Goal: Task Accomplishment & Management: Use online tool/utility

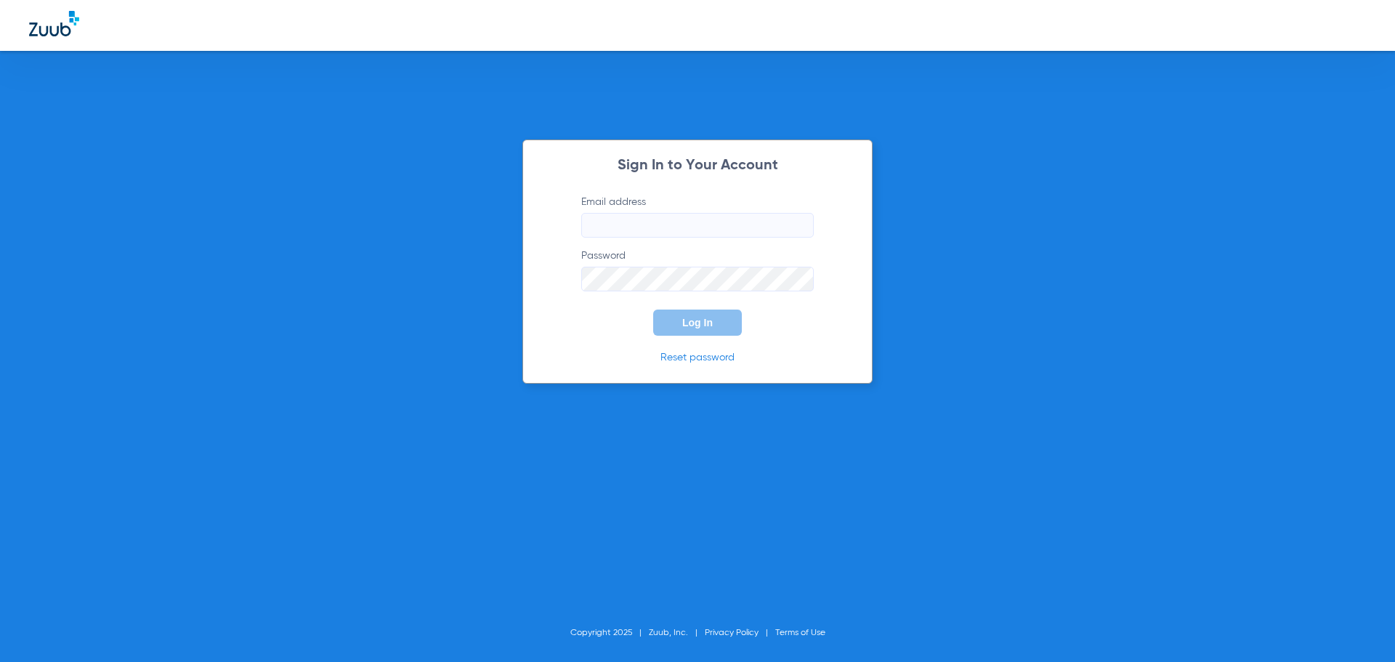
type input "[EMAIL_ADDRESS][DOMAIN_NAME]"
click at [693, 328] on span "Log In" at bounding box center [697, 323] width 31 height 12
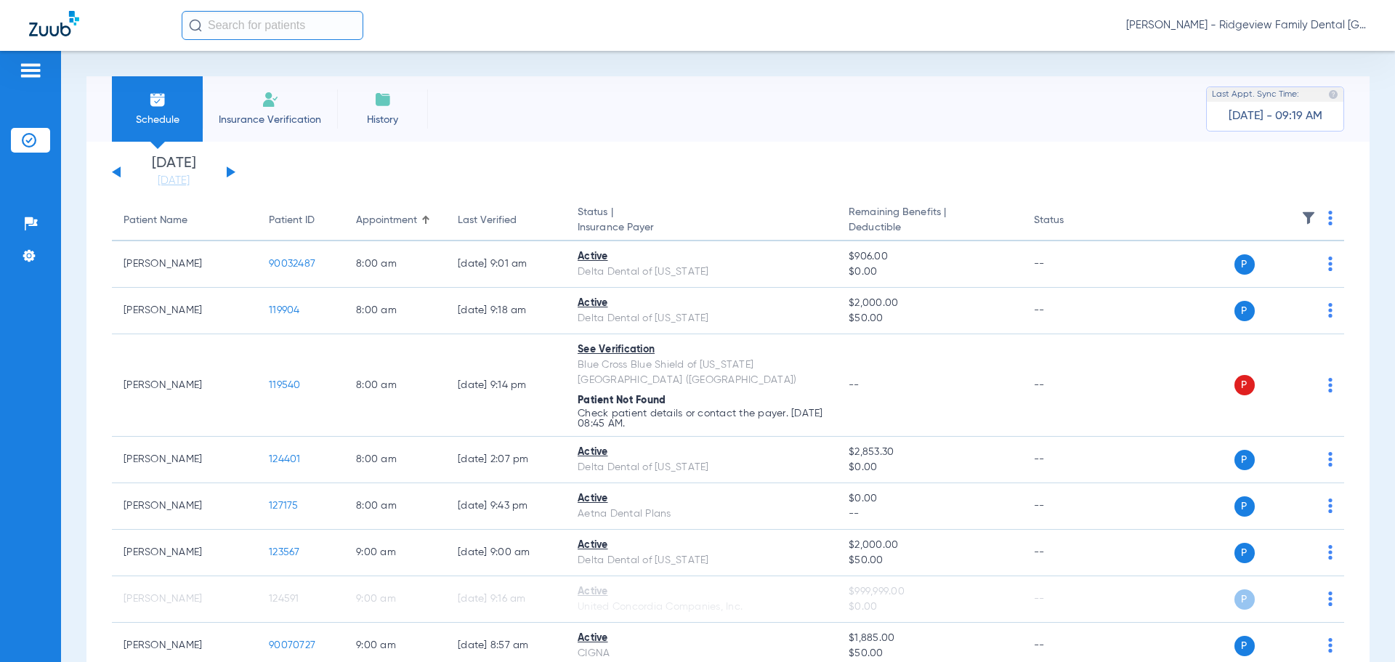
click at [231, 173] on button at bounding box center [231, 171] width 9 height 11
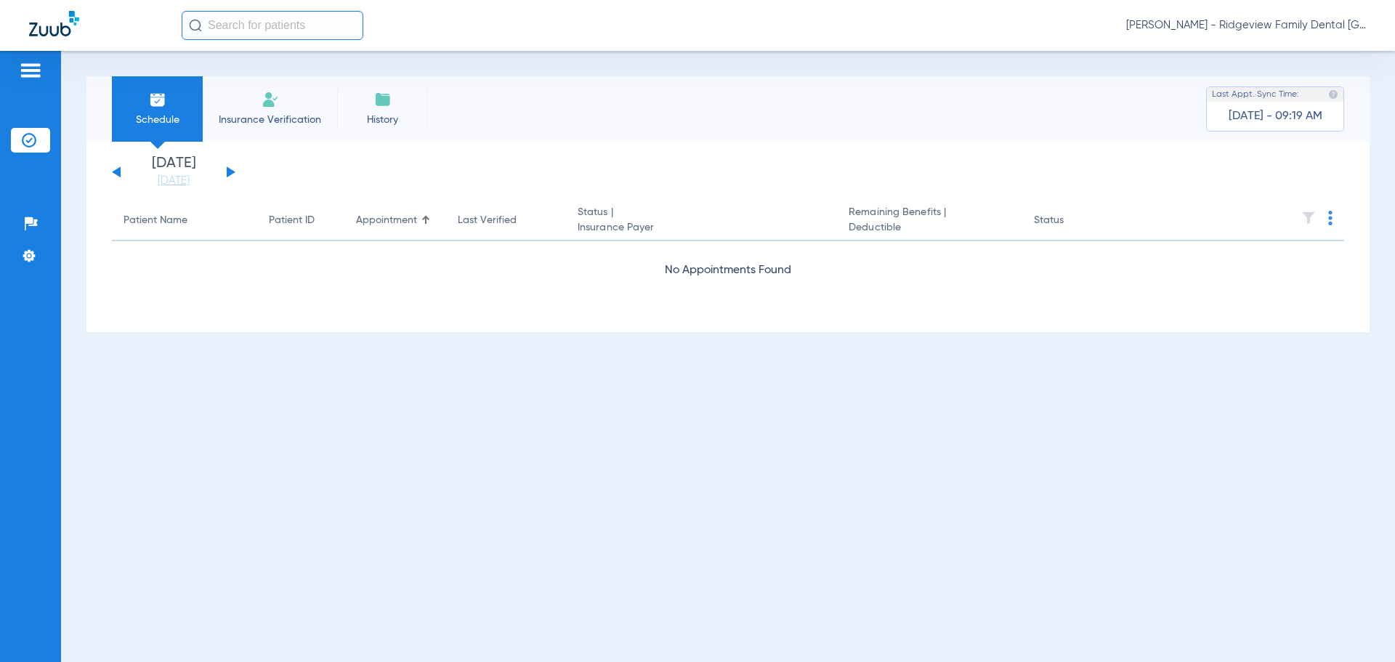
click at [231, 172] on button at bounding box center [231, 171] width 9 height 11
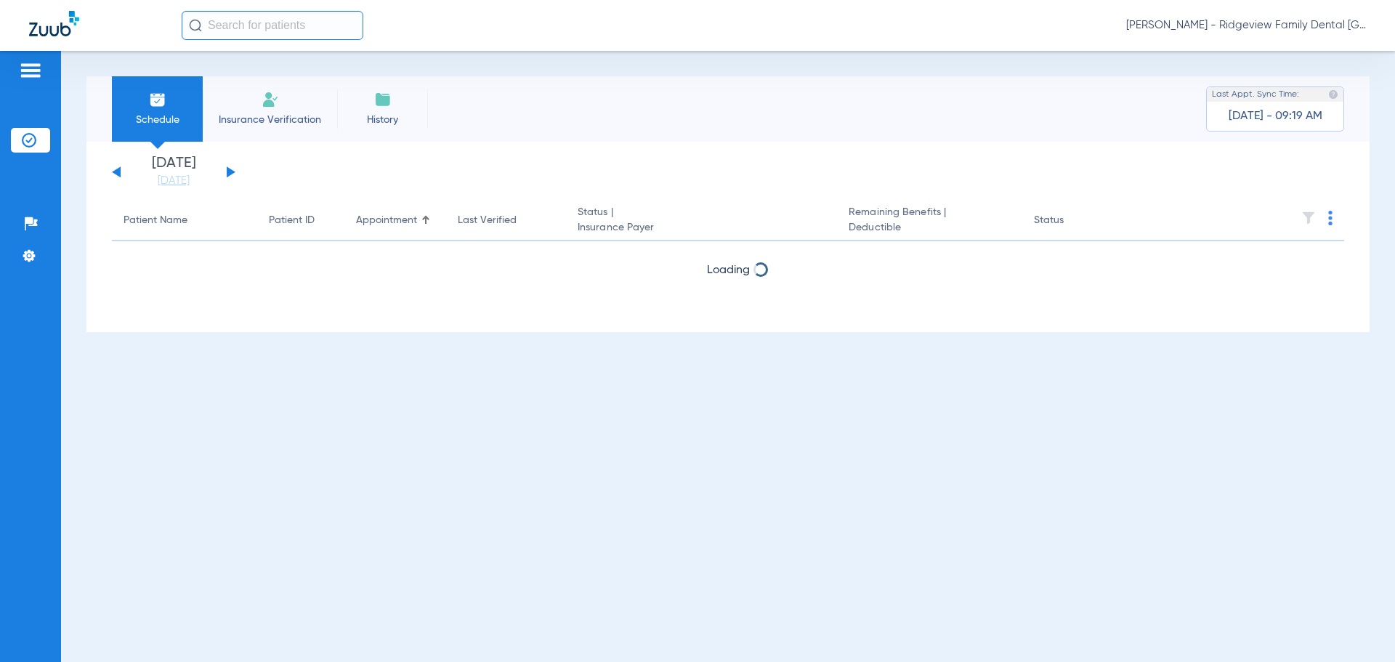
click at [231, 172] on button at bounding box center [231, 171] width 9 height 11
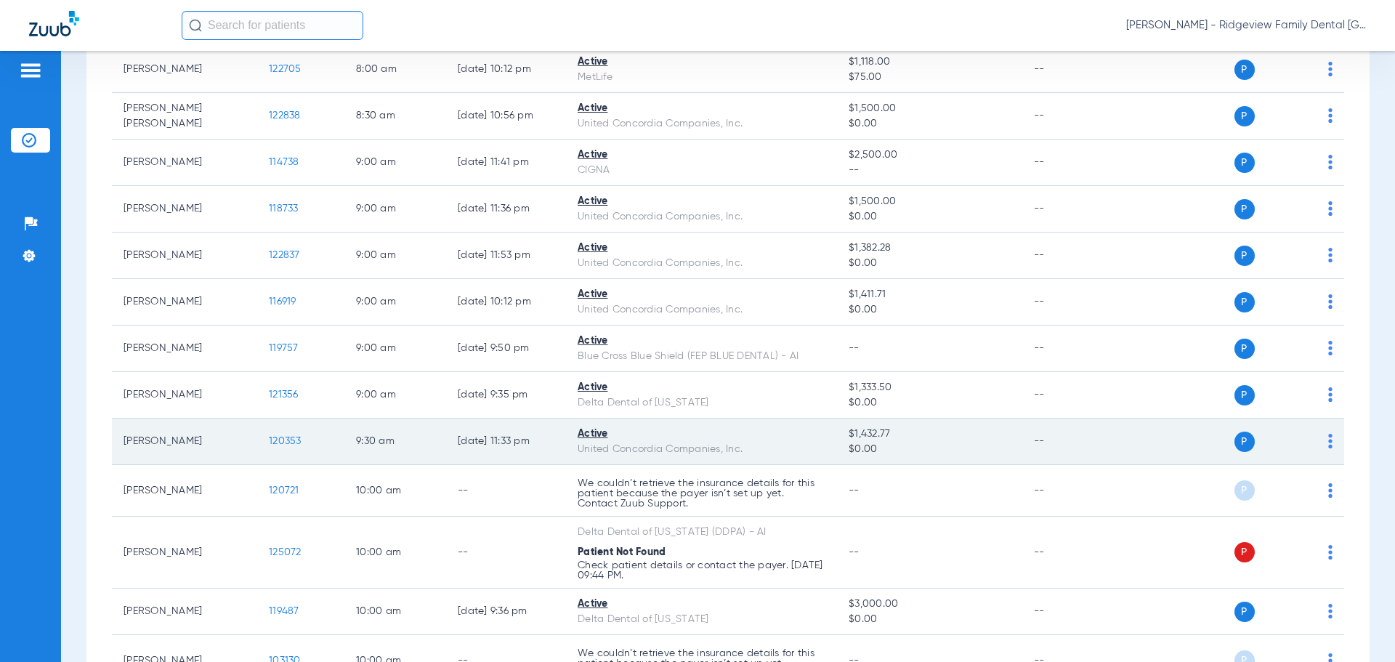
scroll to position [509, 0]
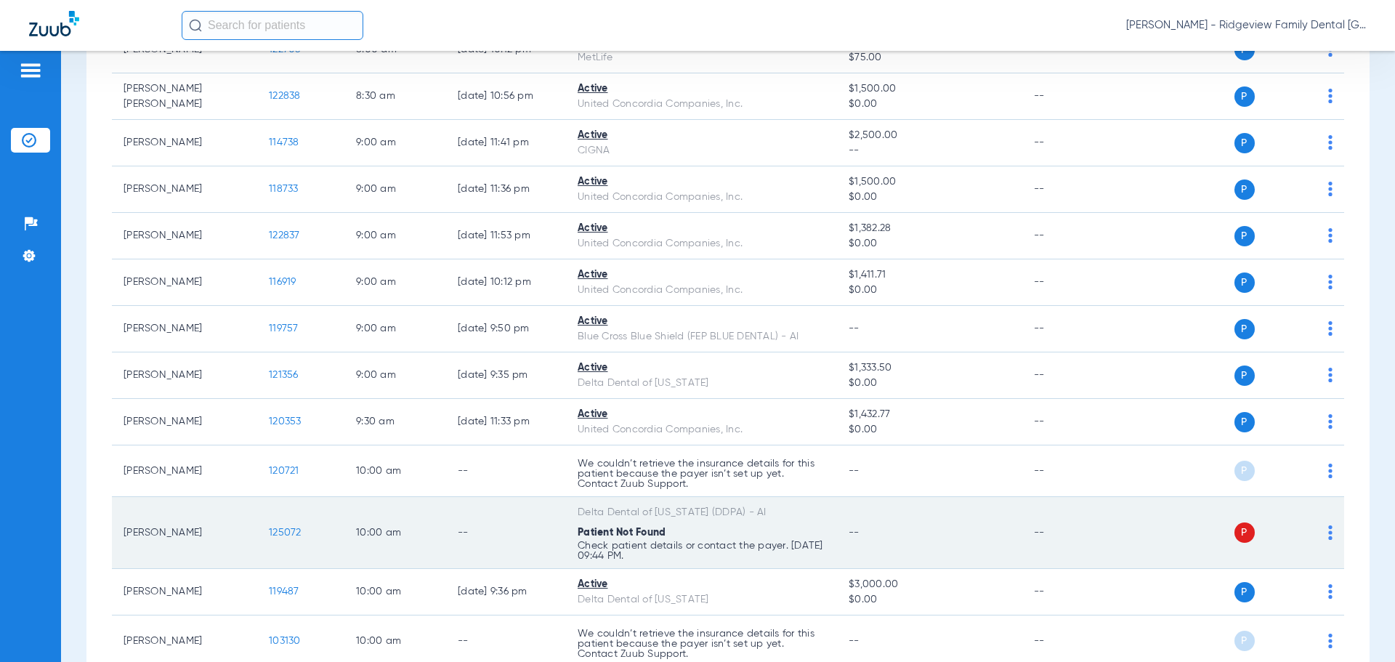
click at [1314, 527] on div "P S" at bounding box center [1226, 532] width 213 height 20
click at [1328, 527] on img at bounding box center [1330, 532] width 4 height 15
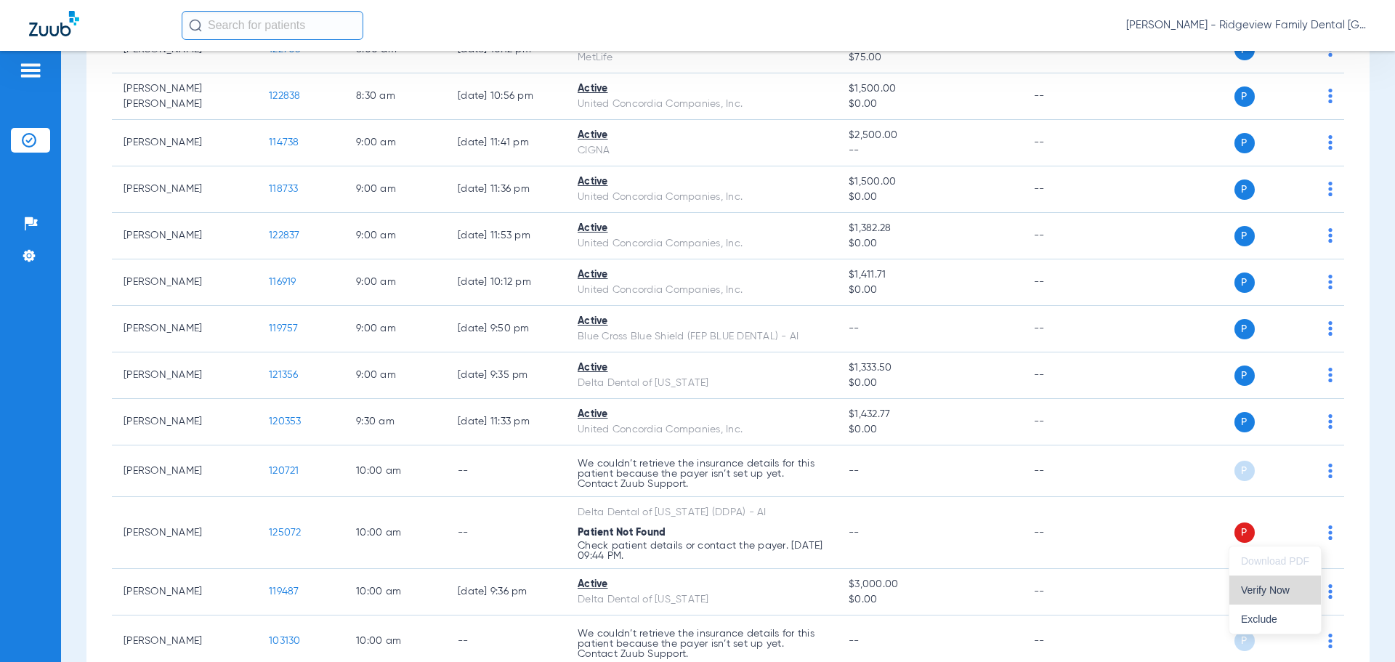
click at [1262, 590] on span "Verify Now" at bounding box center [1275, 590] width 68 height 10
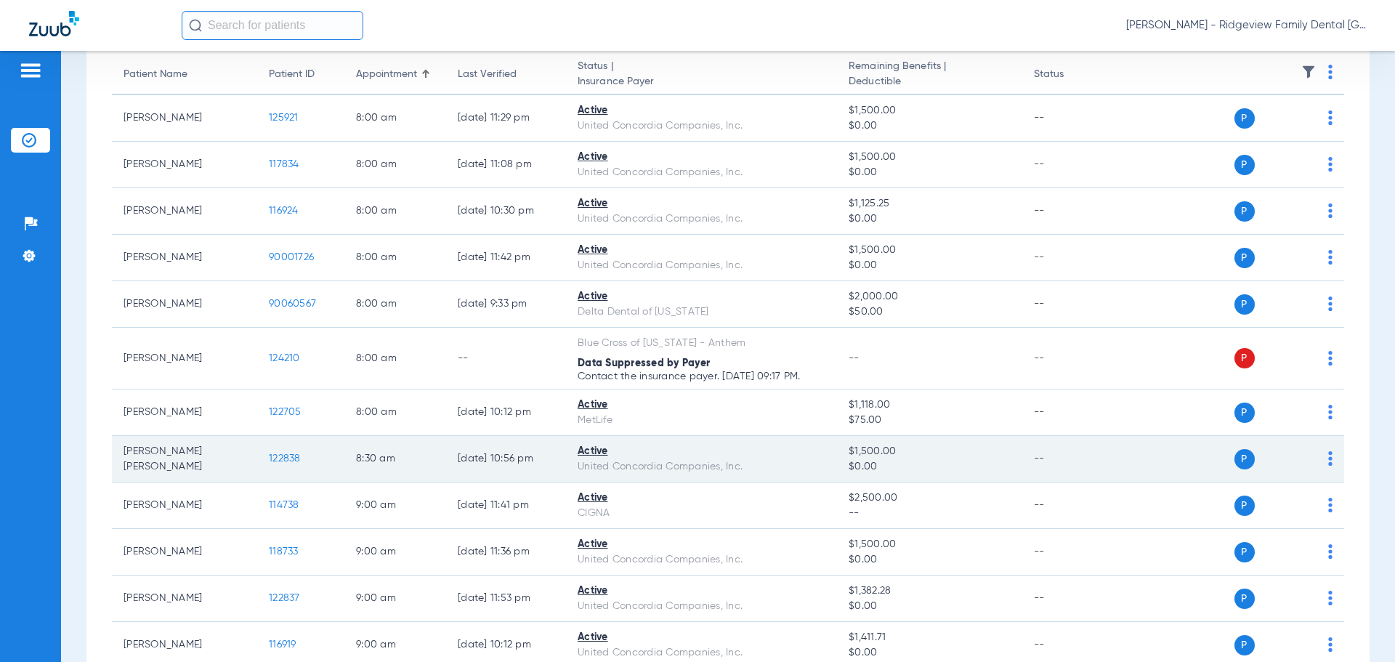
scroll to position [145, 0]
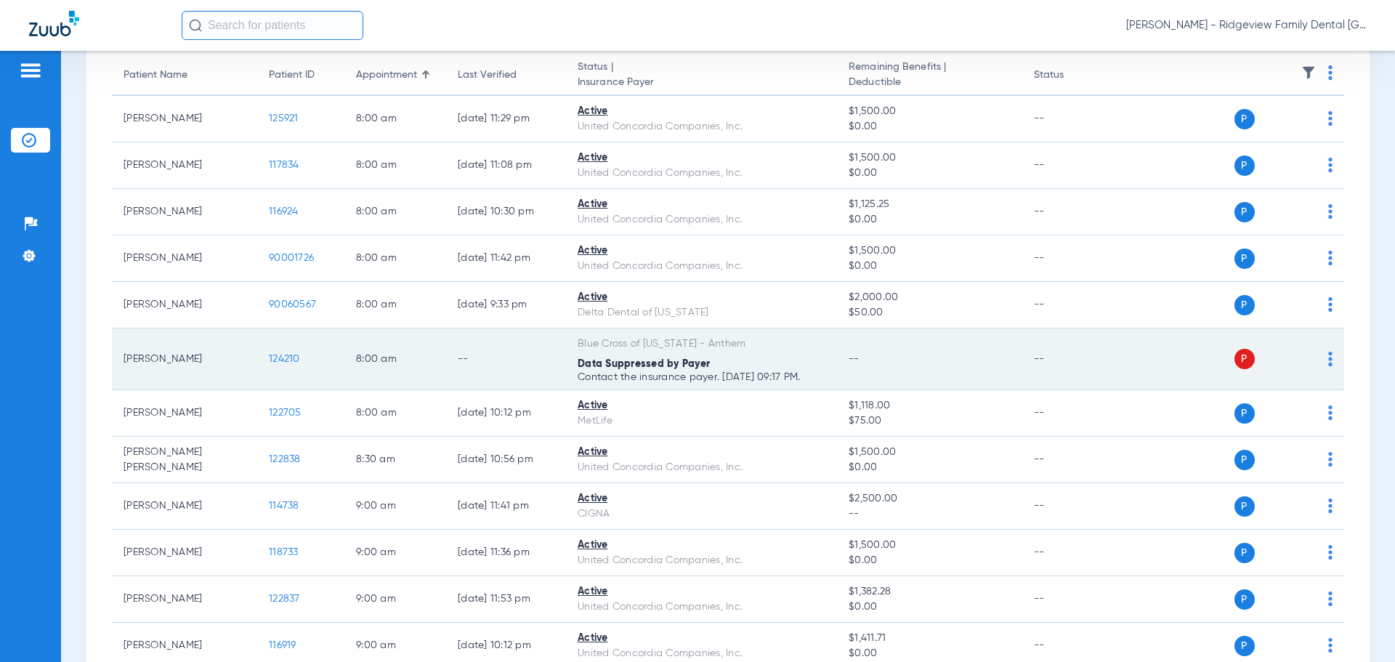
click at [1328, 354] on img at bounding box center [1330, 359] width 4 height 15
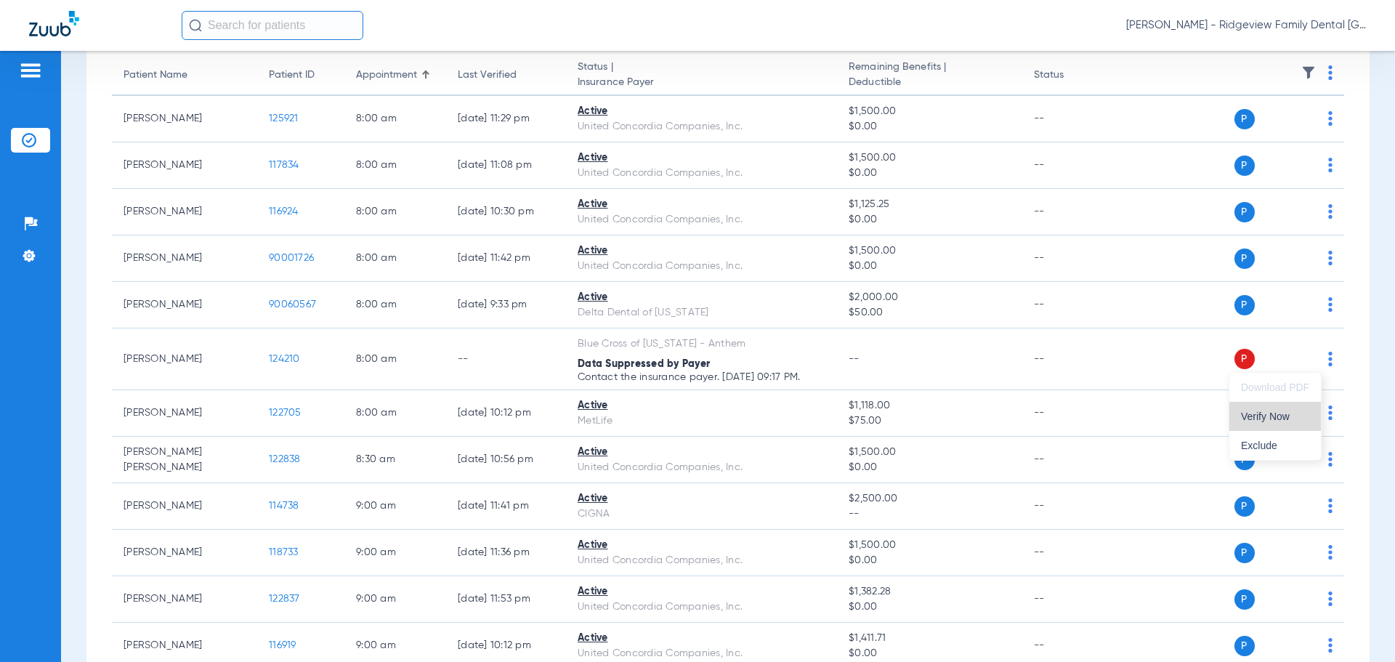
click at [1252, 424] on button "Verify Now" at bounding box center [1275, 416] width 92 height 29
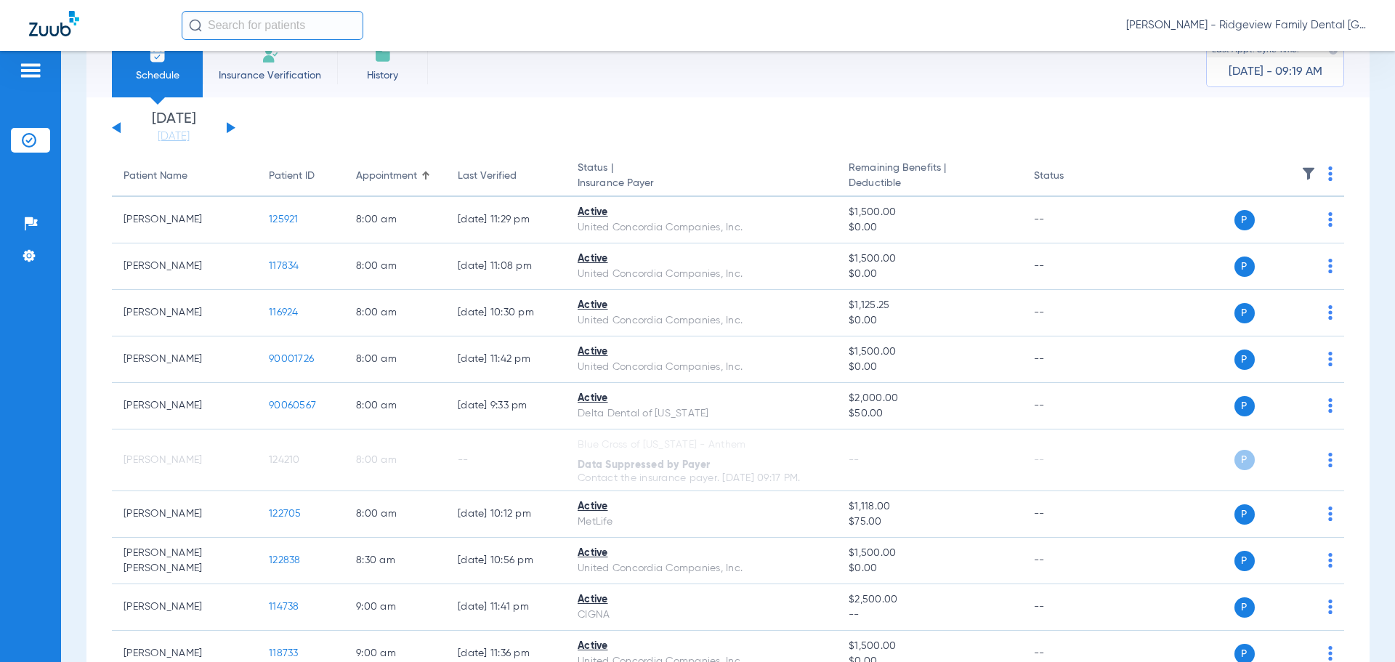
scroll to position [0, 0]
